Goal: Find specific page/section: Find specific page/section

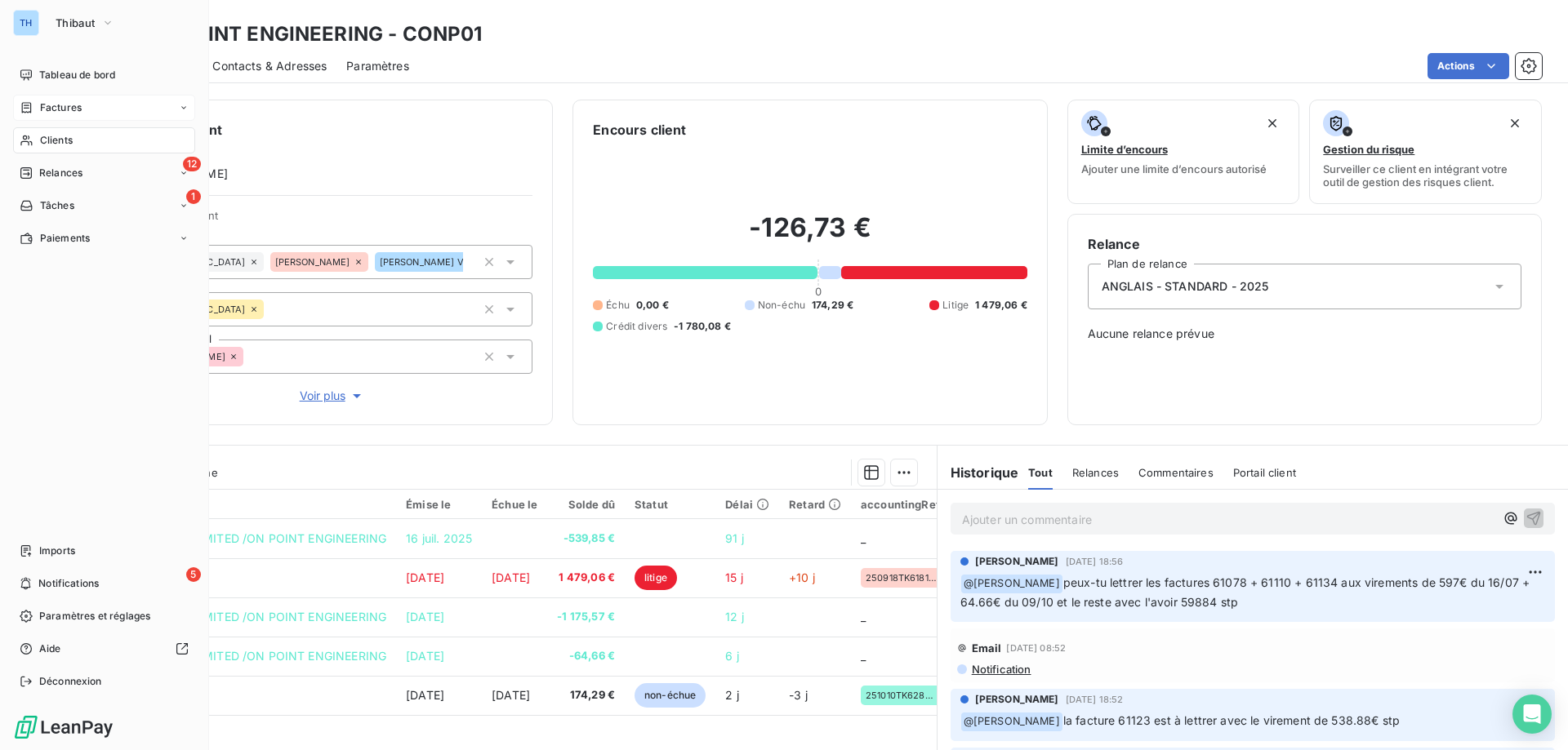
click at [45, 108] on span "Factures" at bounding box center [61, 108] width 42 height 15
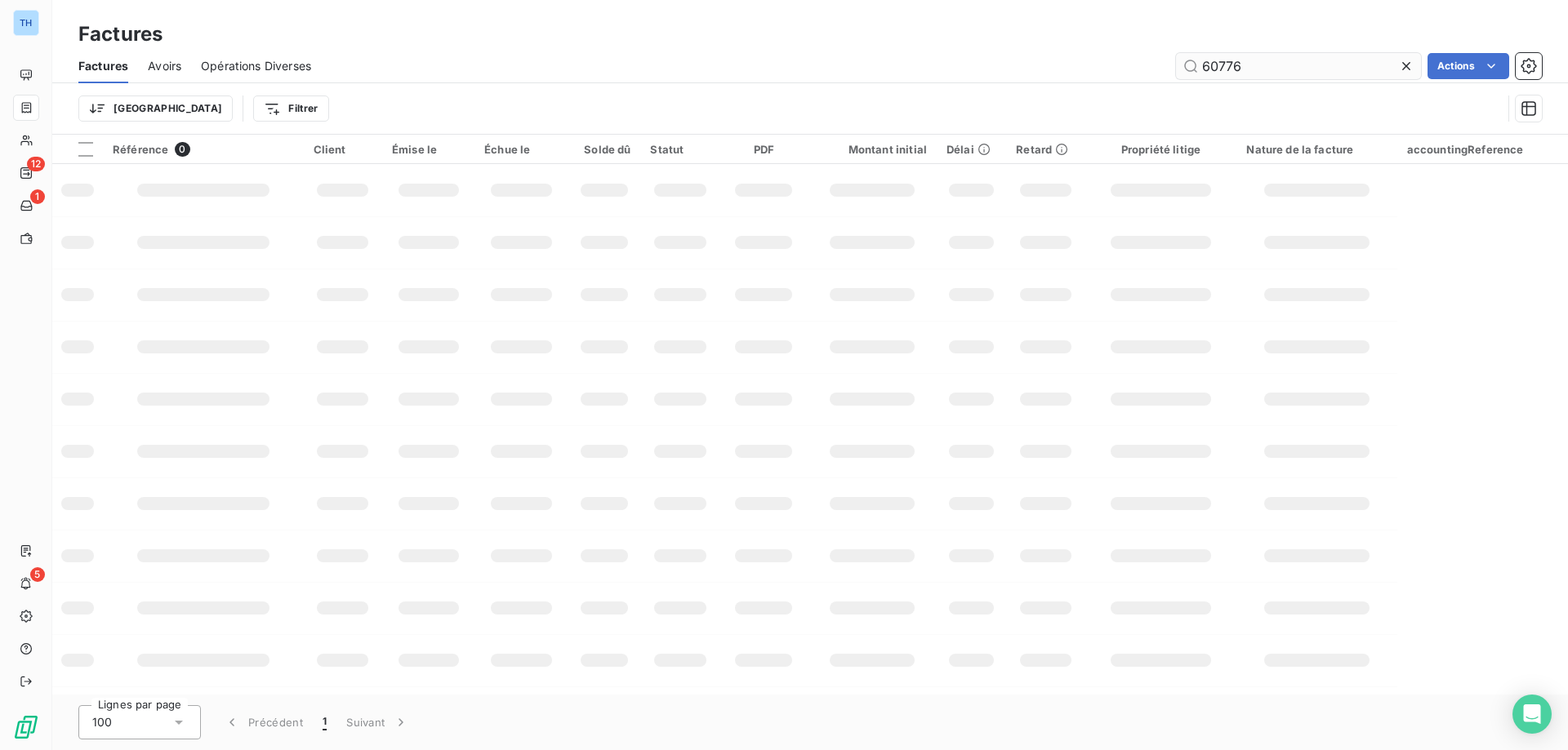
click at [1260, 63] on input "60776" at bounding box center [1298, 66] width 245 height 26
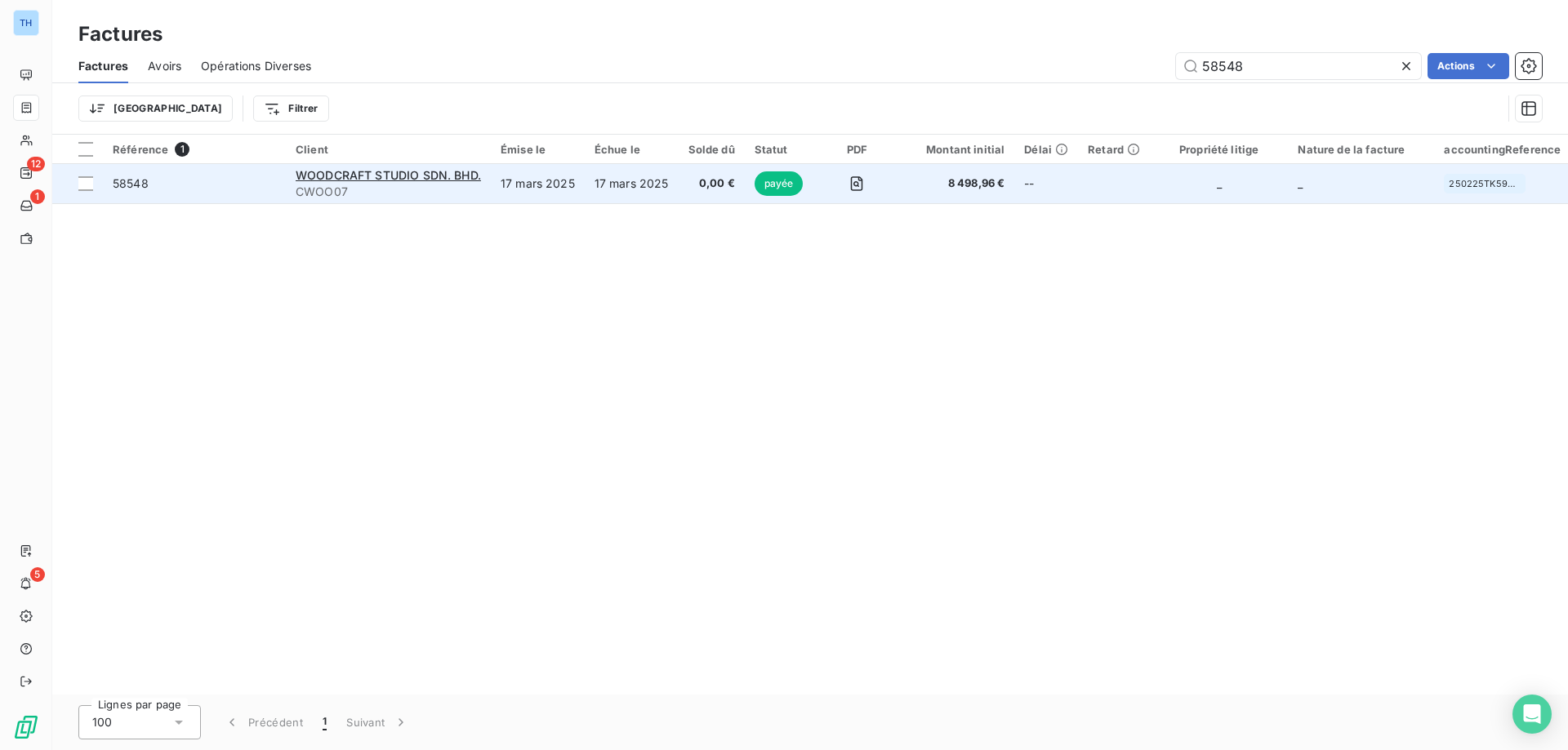
type input "58548"
click at [591, 200] on td "17 mars 2025" at bounding box center [631, 183] width 94 height 39
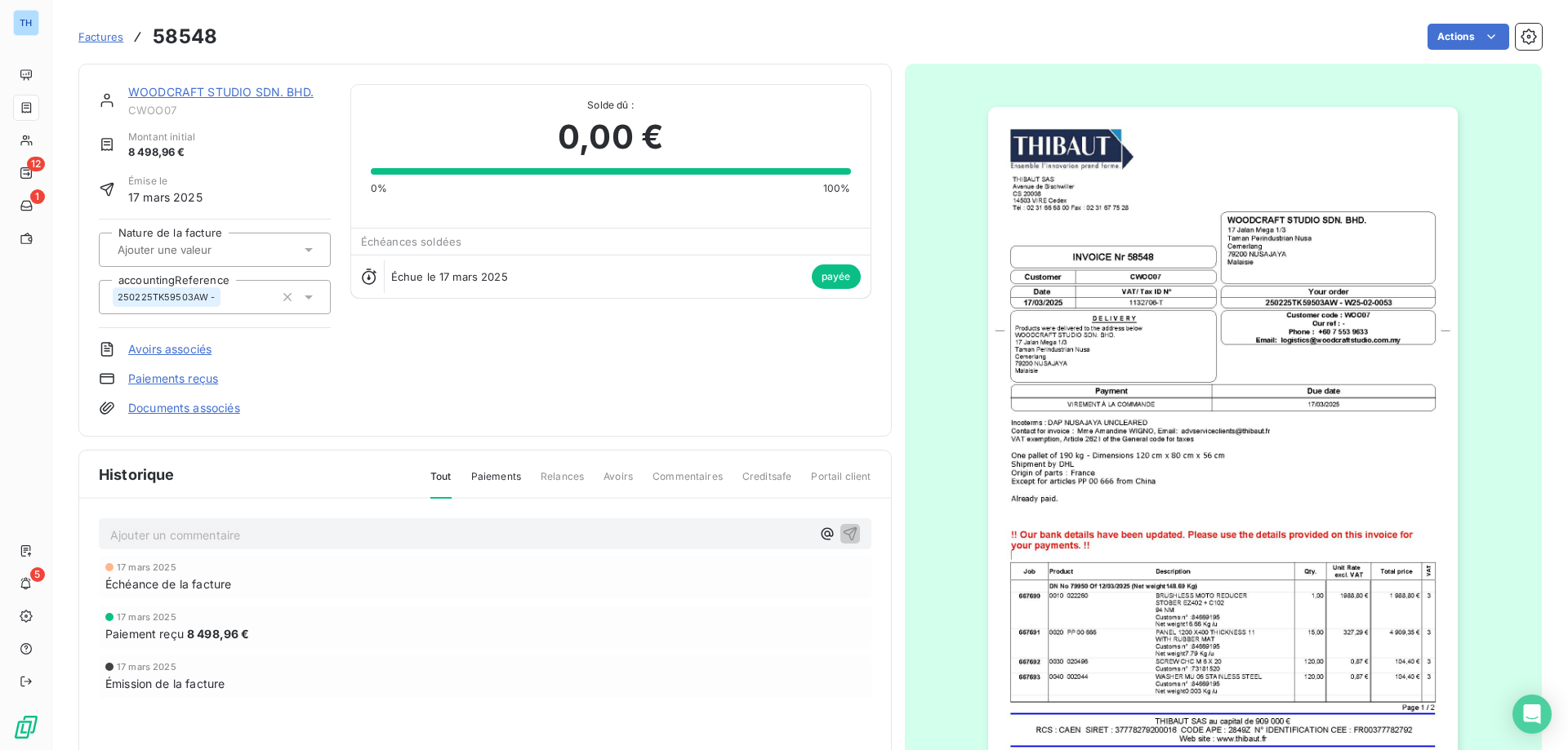
click at [261, 93] on link "WOODCRAFT STUDIO SDN. BHD." at bounding box center [221, 92] width 185 height 14
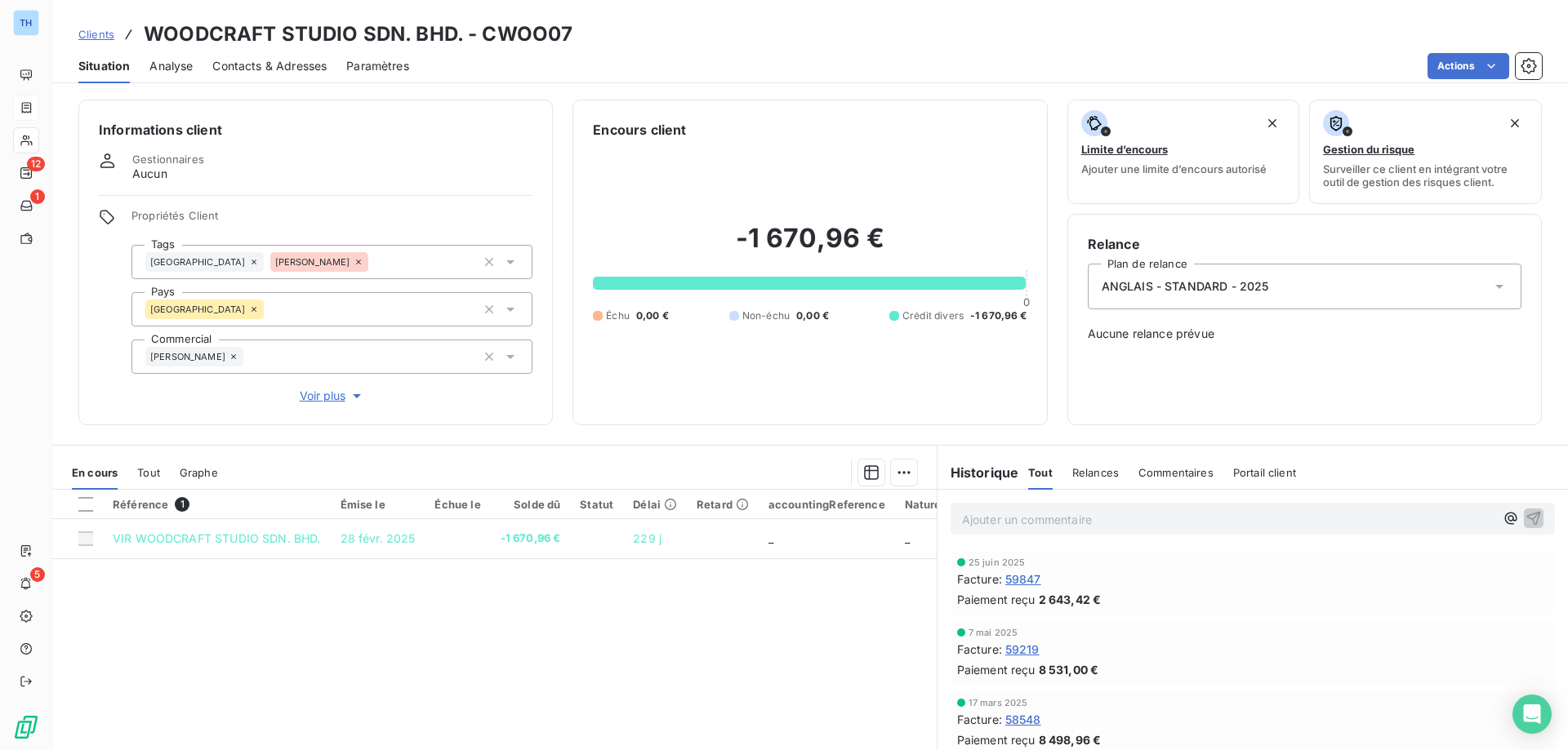
scroll to position [103, 0]
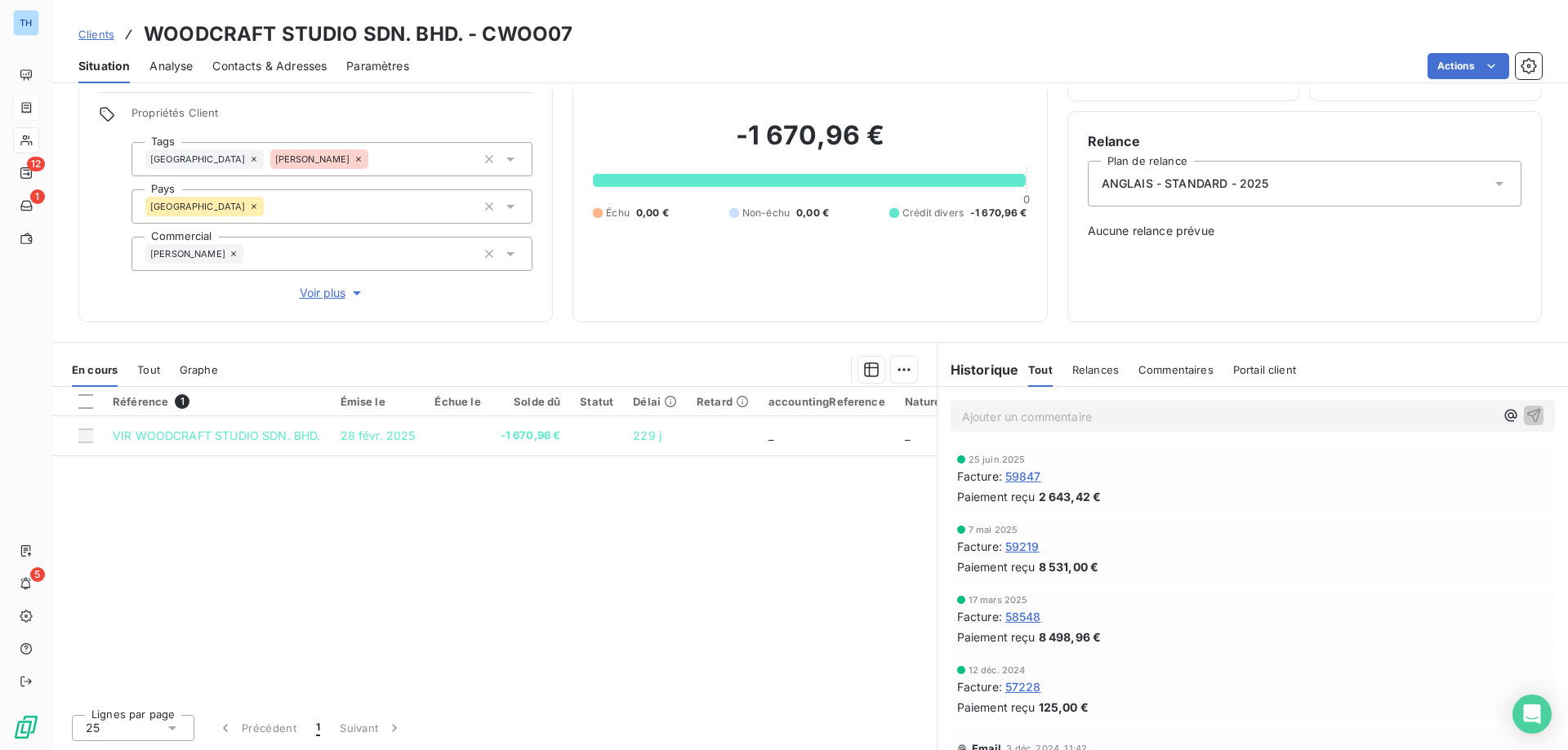
click at [1024, 475] on span "59847" at bounding box center [1023, 476] width 36 height 17
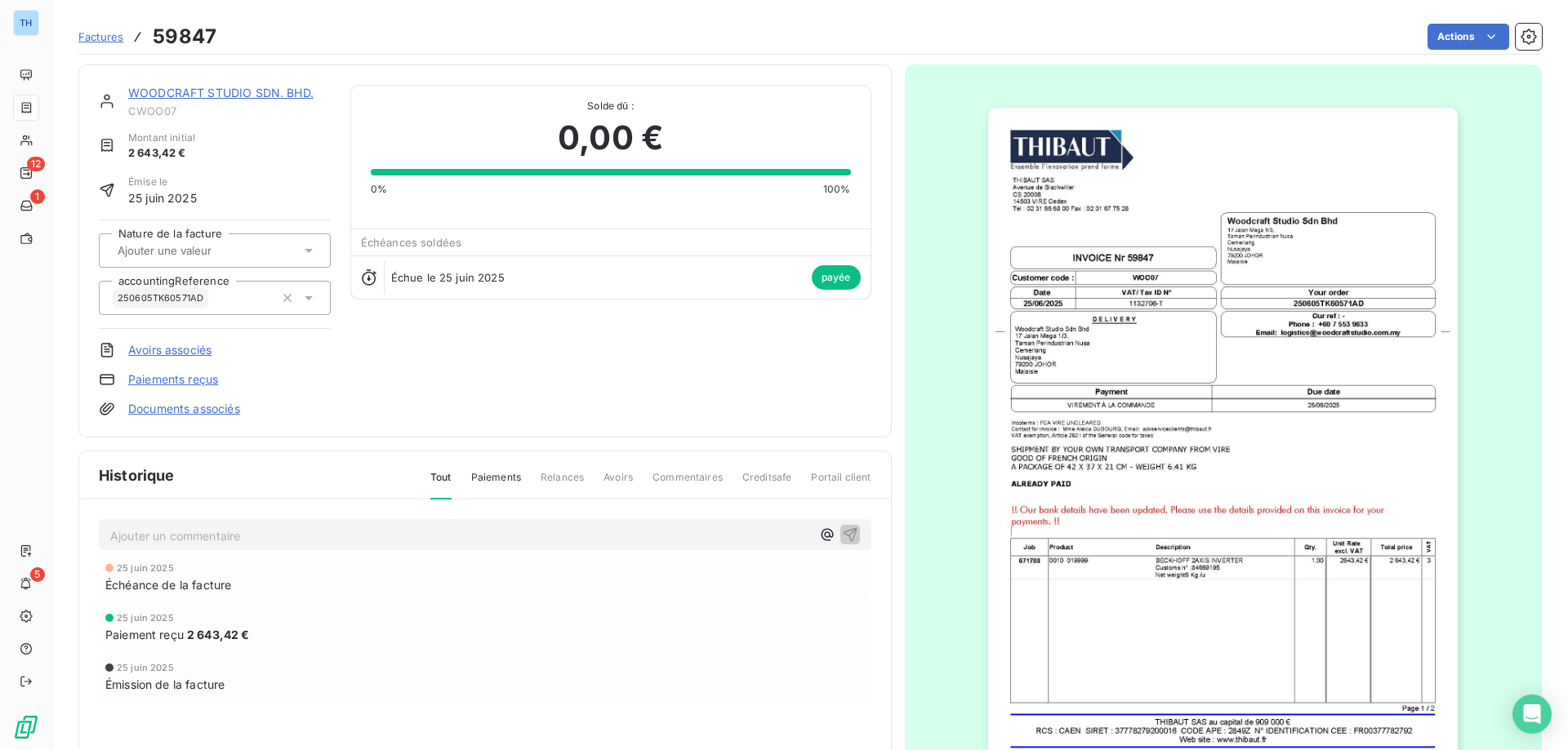
scroll to position [106, 0]
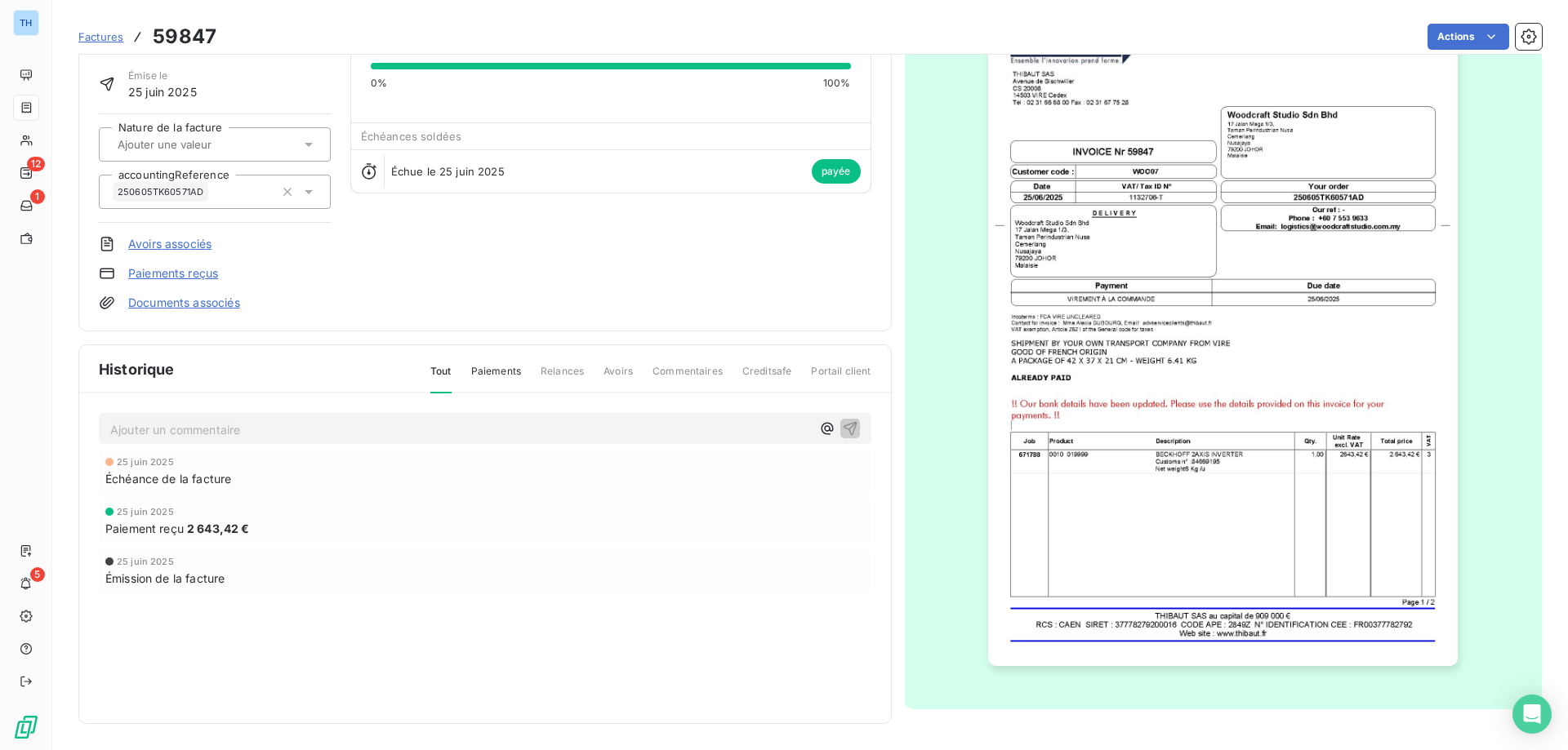
click at [1154, 373] on img "button" at bounding box center [1222, 334] width 470 height 664
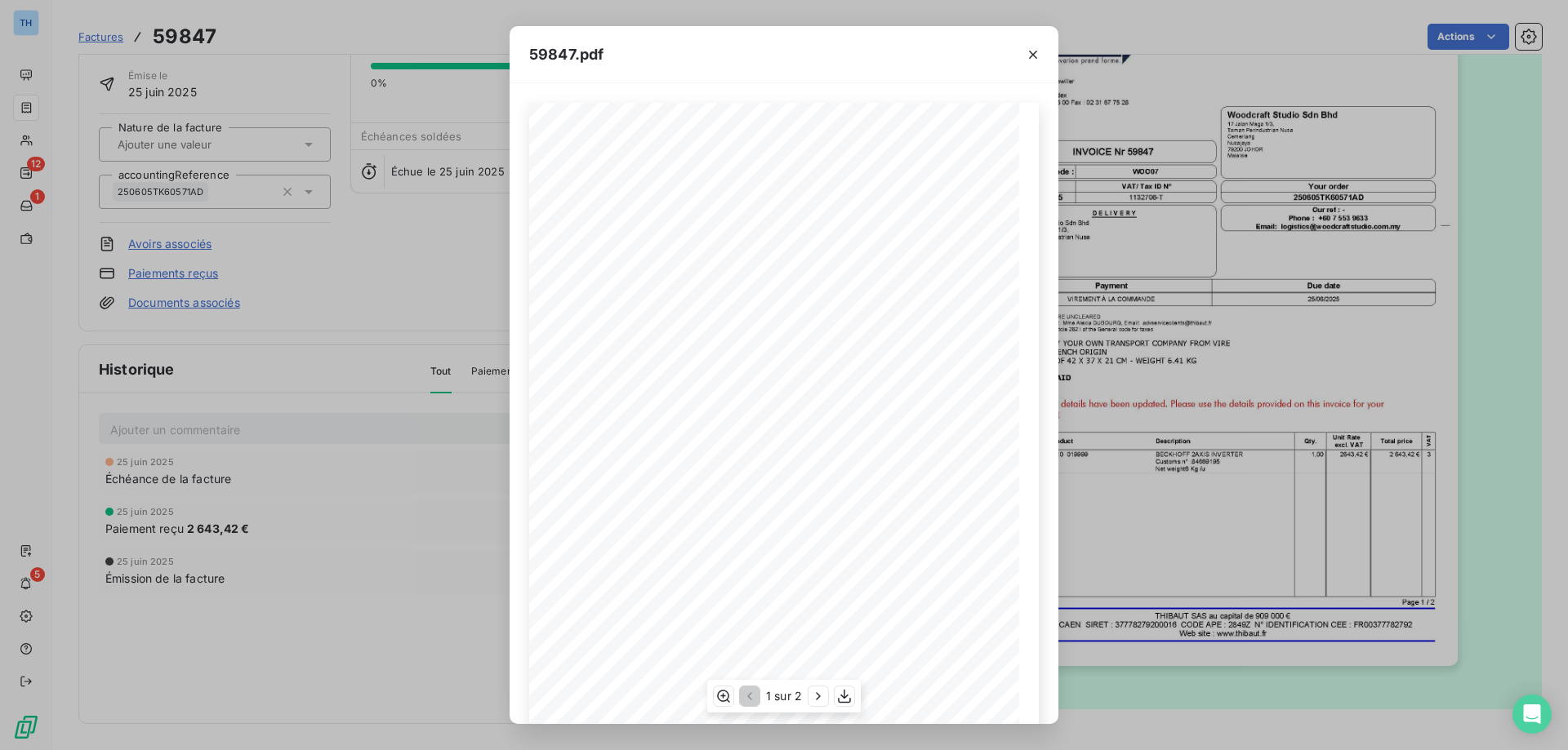
scroll to position [91, 0]
click at [815, 701] on icon "button" at bounding box center [818, 697] width 16 height 16
click at [1034, 50] on icon "button" at bounding box center [1033, 54] width 16 height 16
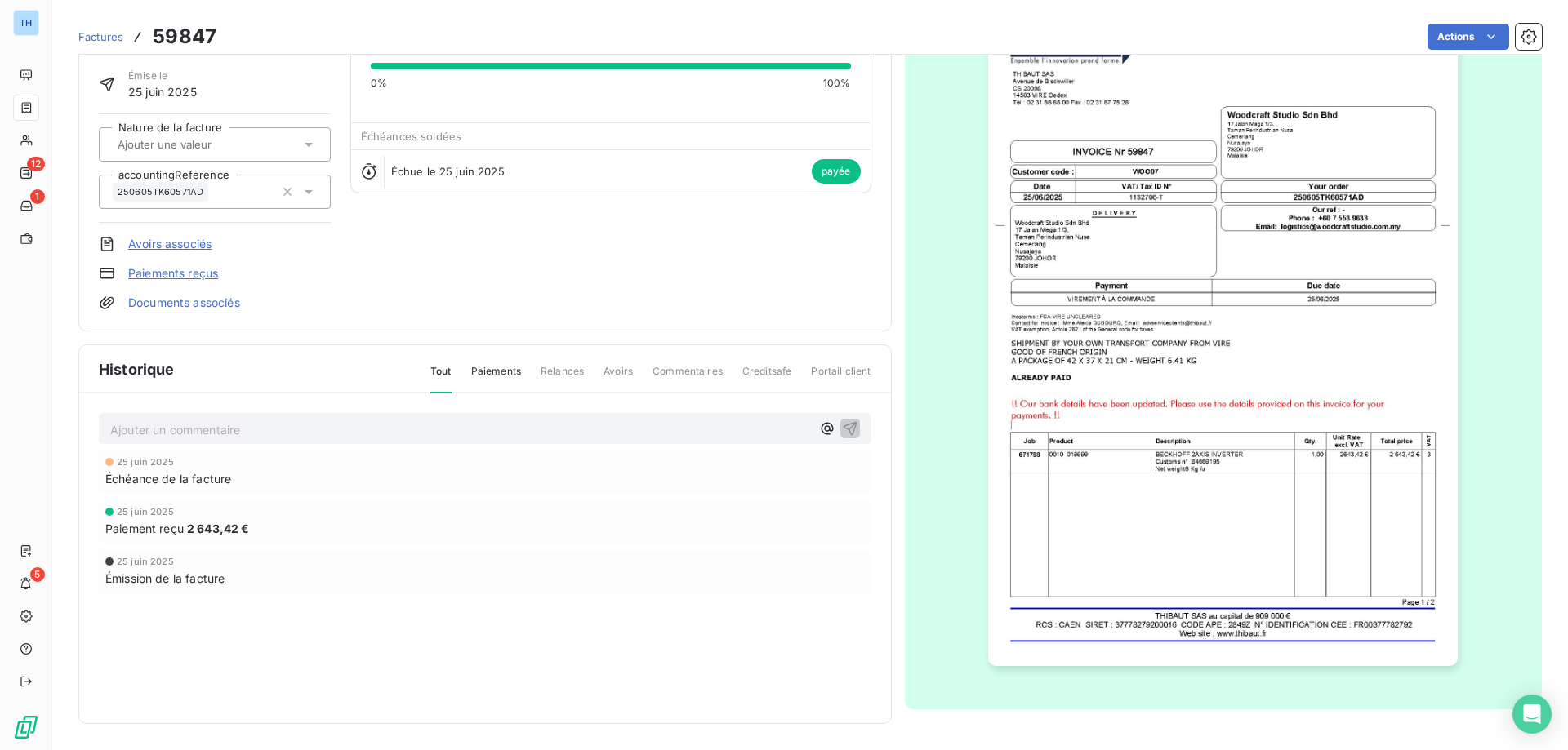
scroll to position [0, 0]
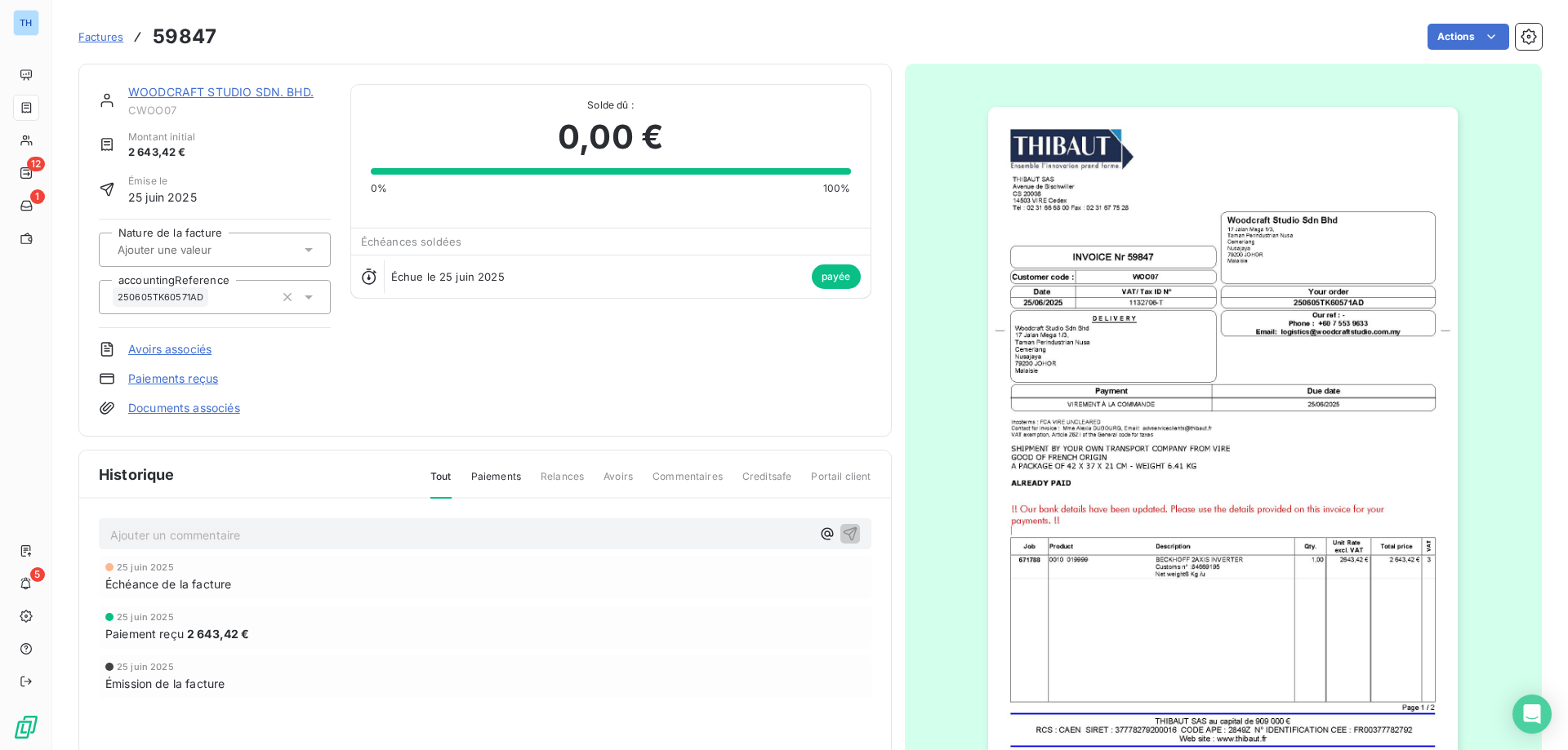
click at [222, 91] on link "WOODCRAFT STUDIO SDN. BHD." at bounding box center [221, 92] width 185 height 14
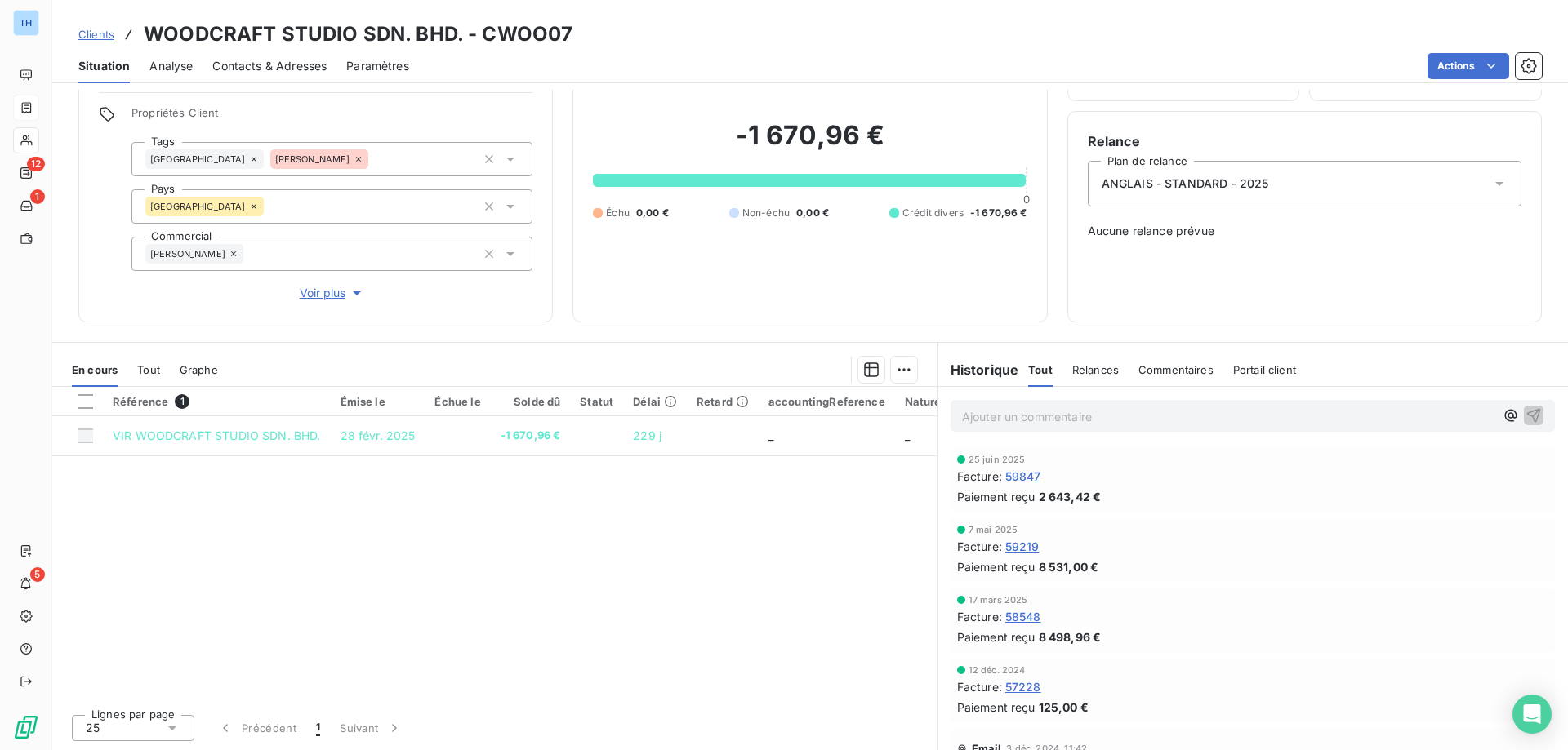
click at [1022, 619] on span "58548" at bounding box center [1023, 616] width 36 height 17
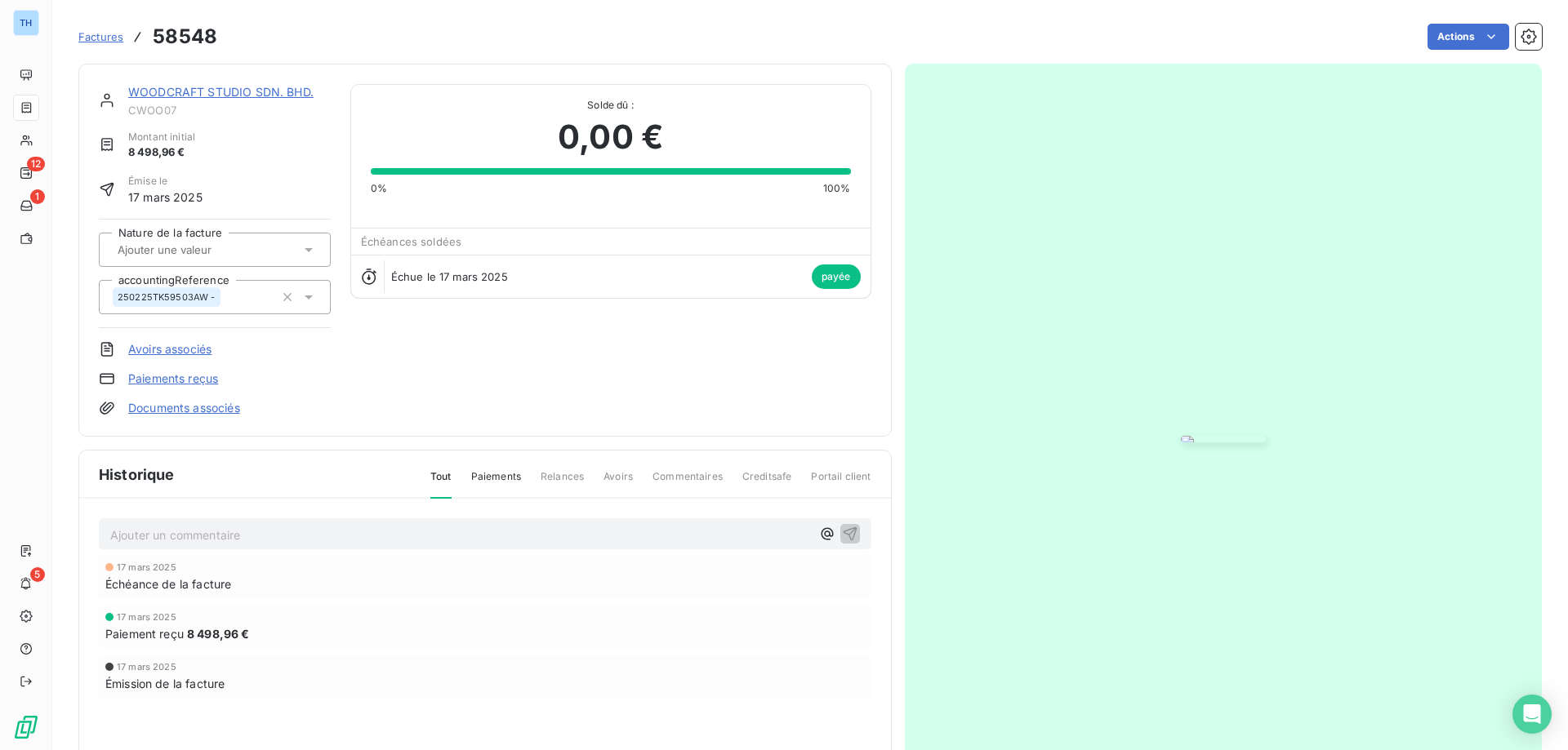
click at [254, 89] on link "WOODCRAFT STUDIO SDN. BHD." at bounding box center [221, 92] width 185 height 14
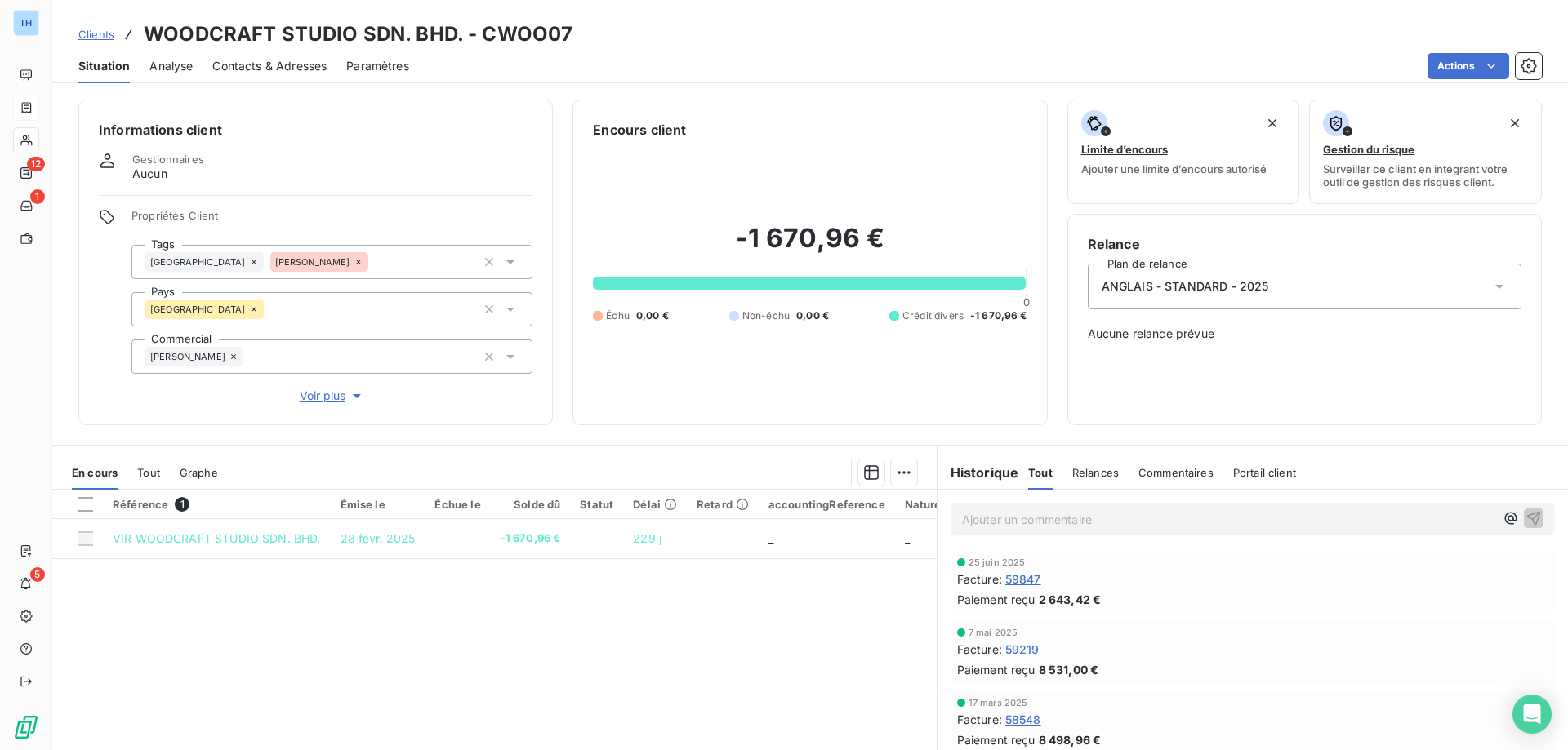
scroll to position [82, 0]
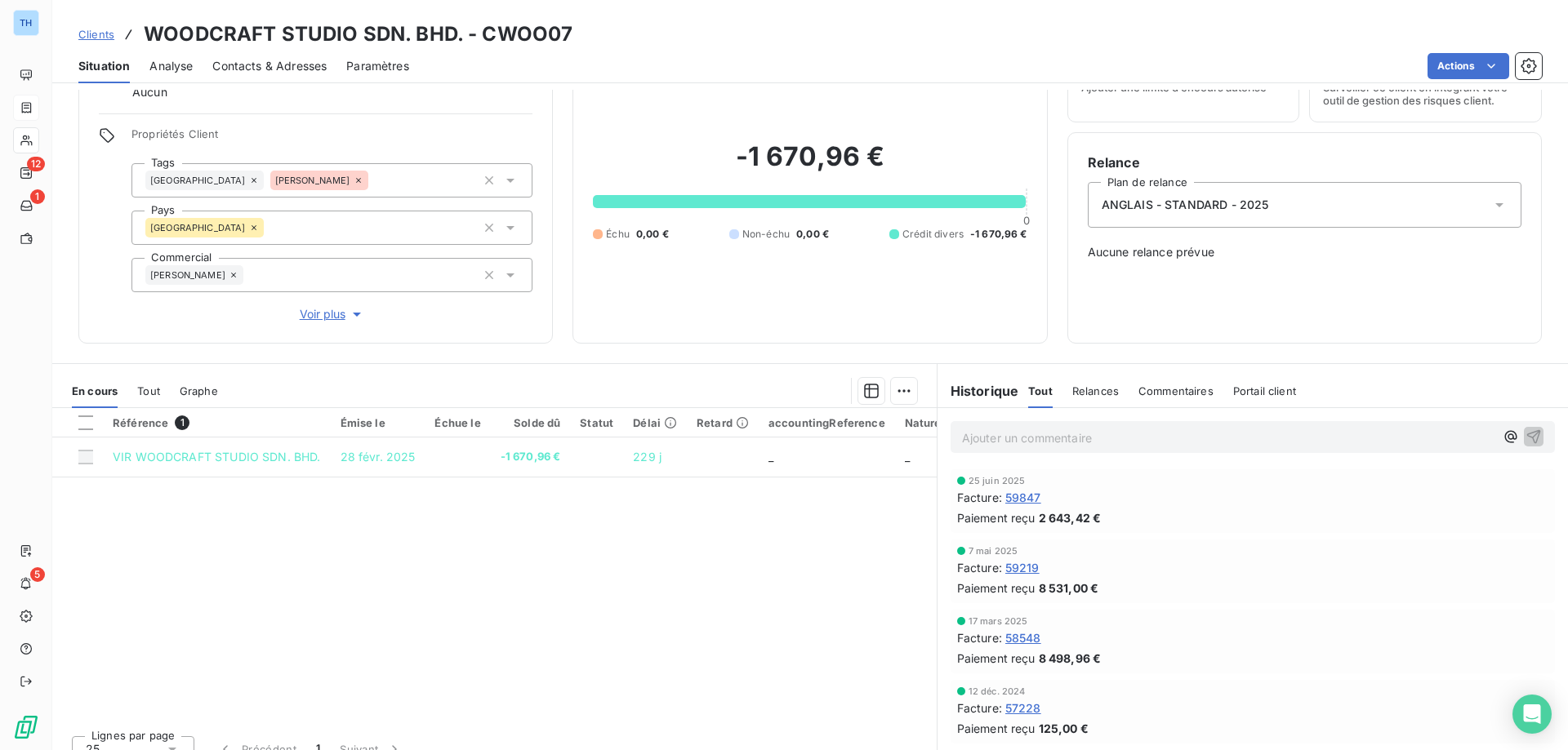
click at [1007, 495] on span "59847" at bounding box center [1023, 497] width 36 height 17
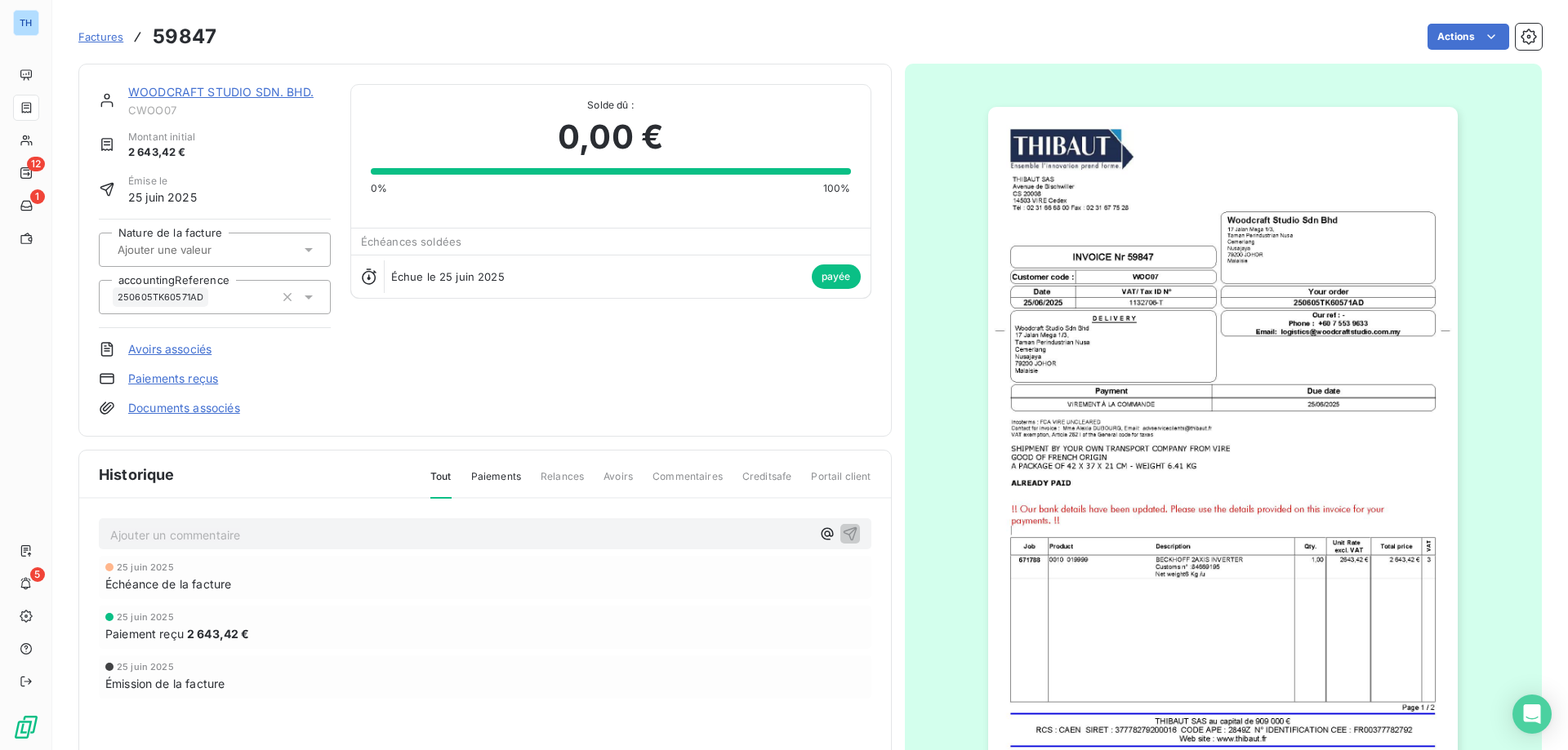
click at [237, 93] on link "WOODCRAFT STUDIO SDN. BHD." at bounding box center [221, 92] width 185 height 14
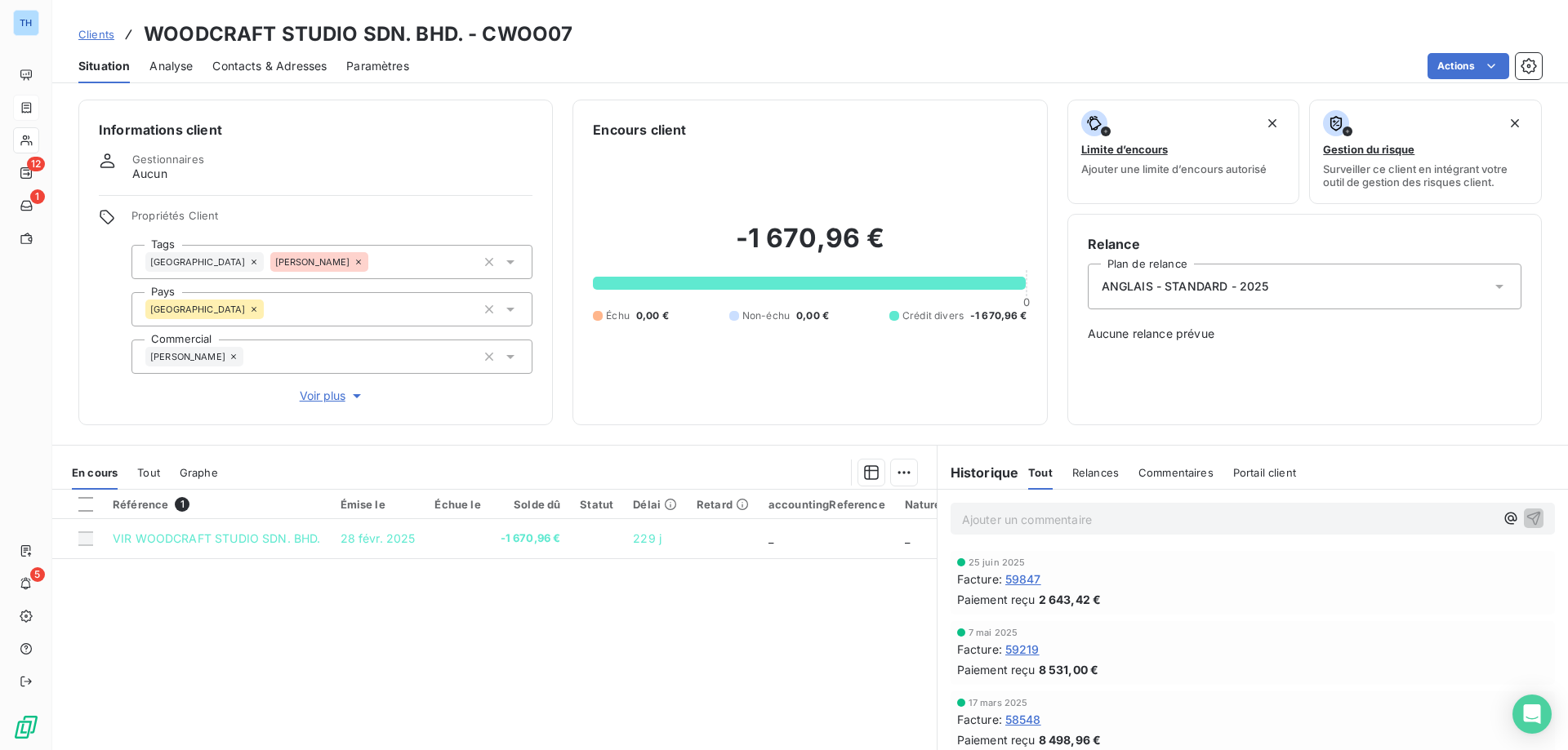
scroll to position [103, 0]
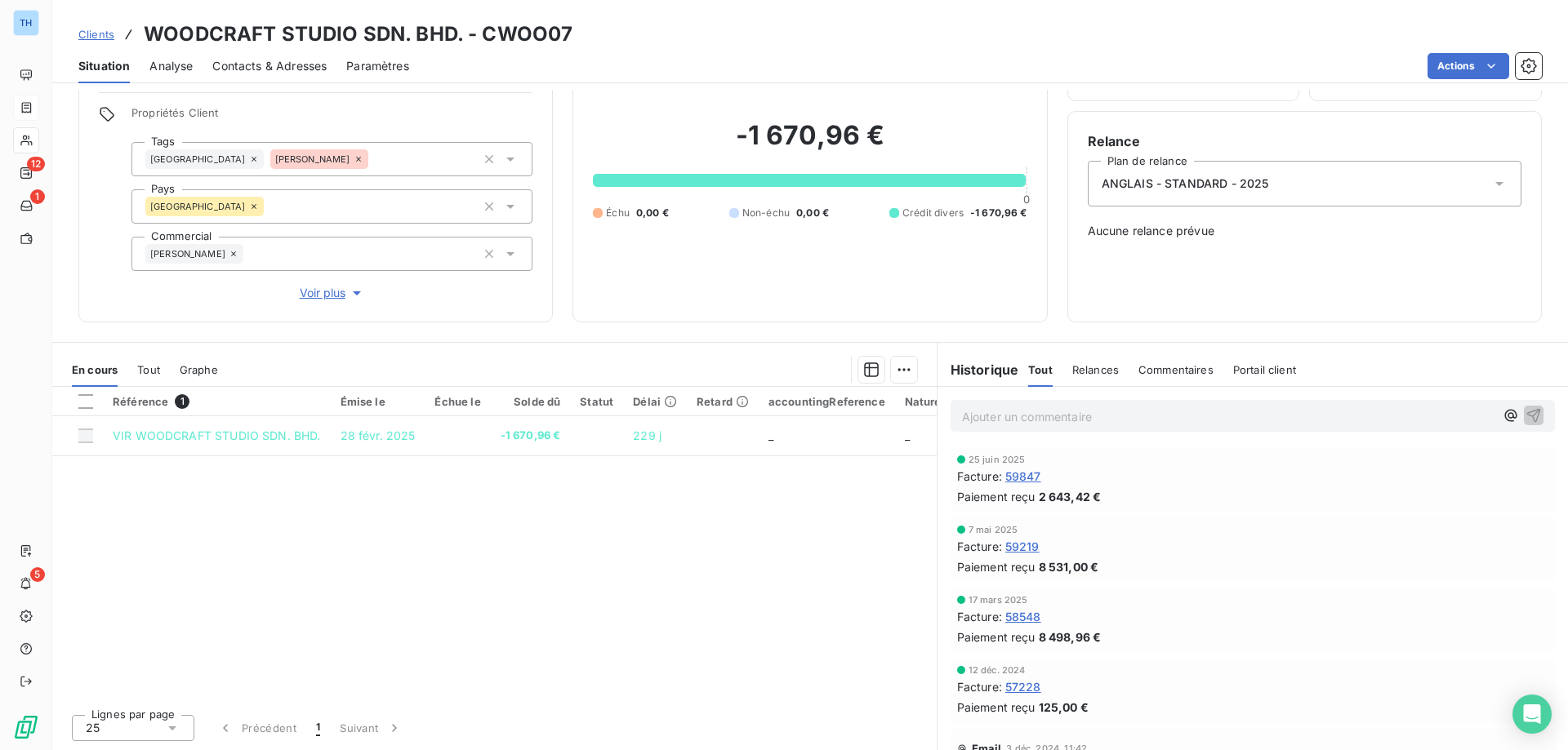
click at [1014, 617] on span "58548" at bounding box center [1023, 616] width 36 height 17
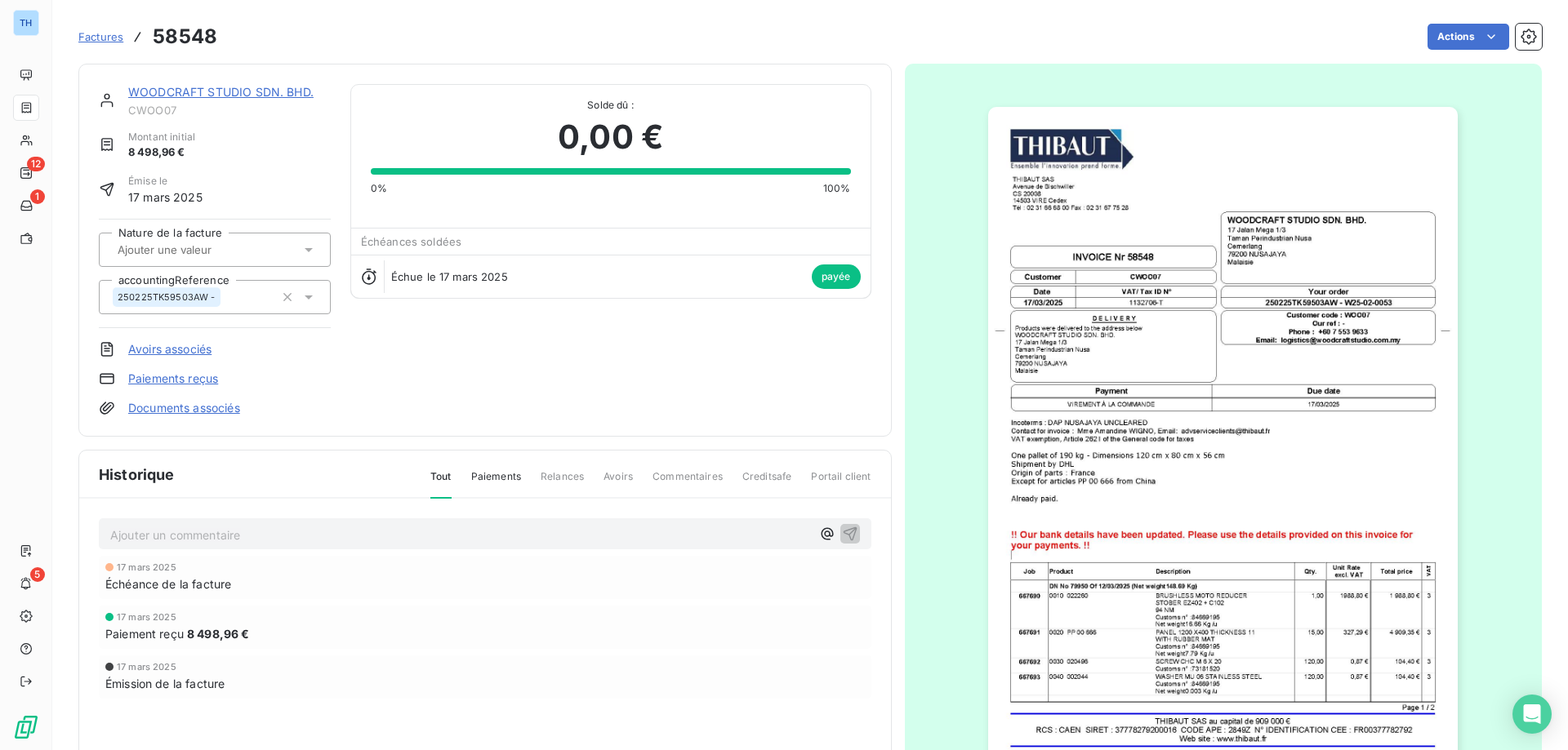
click at [229, 93] on link "WOODCRAFT STUDIO SDN. BHD." at bounding box center [221, 92] width 185 height 14
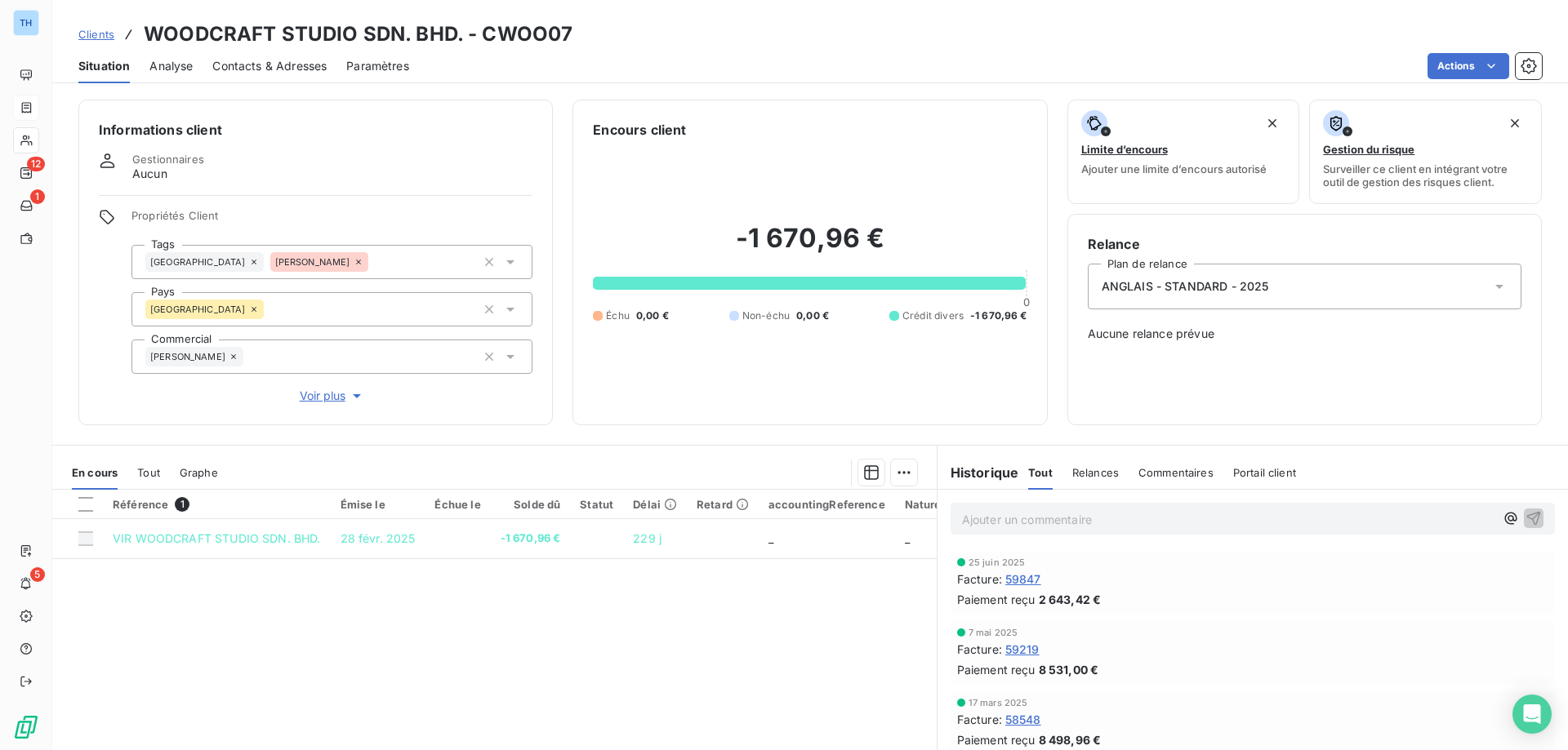
scroll to position [103, 0]
